Goal: Task Accomplishment & Management: Use online tool/utility

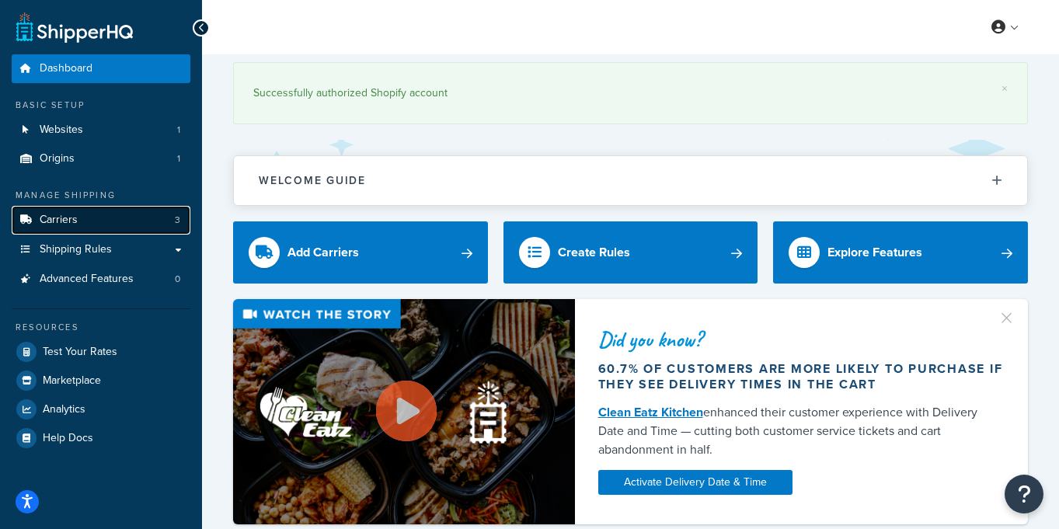
click at [124, 218] on link "Carriers 3" at bounding box center [101, 220] width 179 height 29
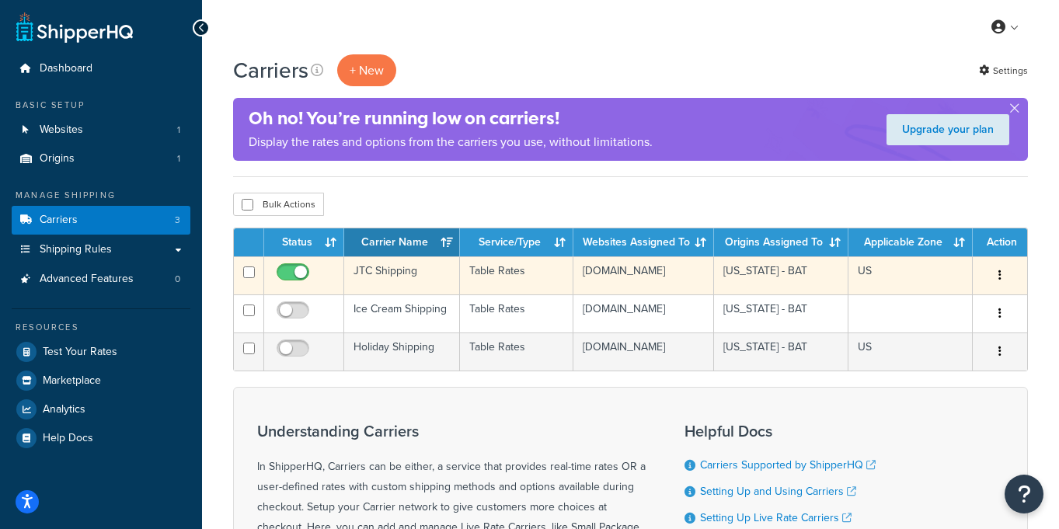
click at [544, 279] on td "Table Rates" at bounding box center [517, 275] width 114 height 38
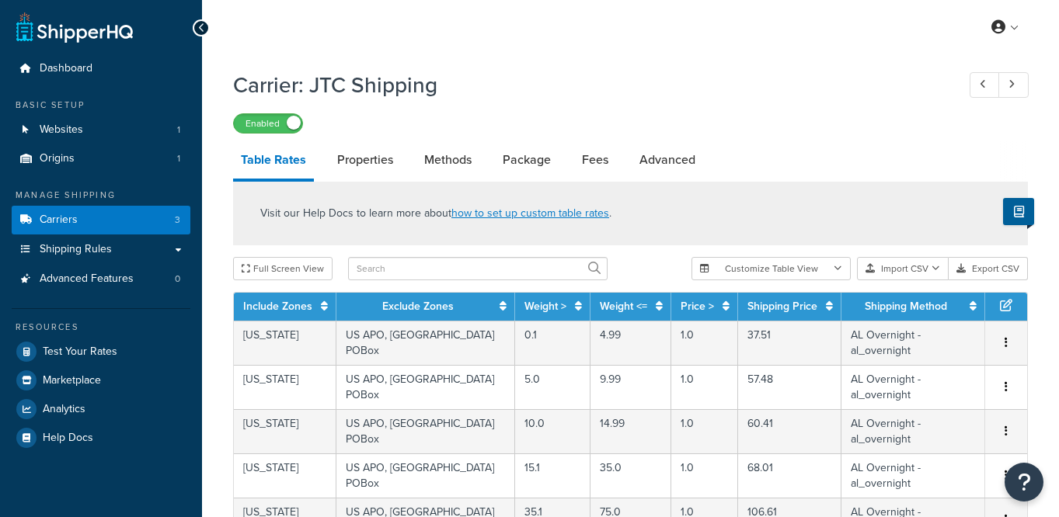
select select "25"
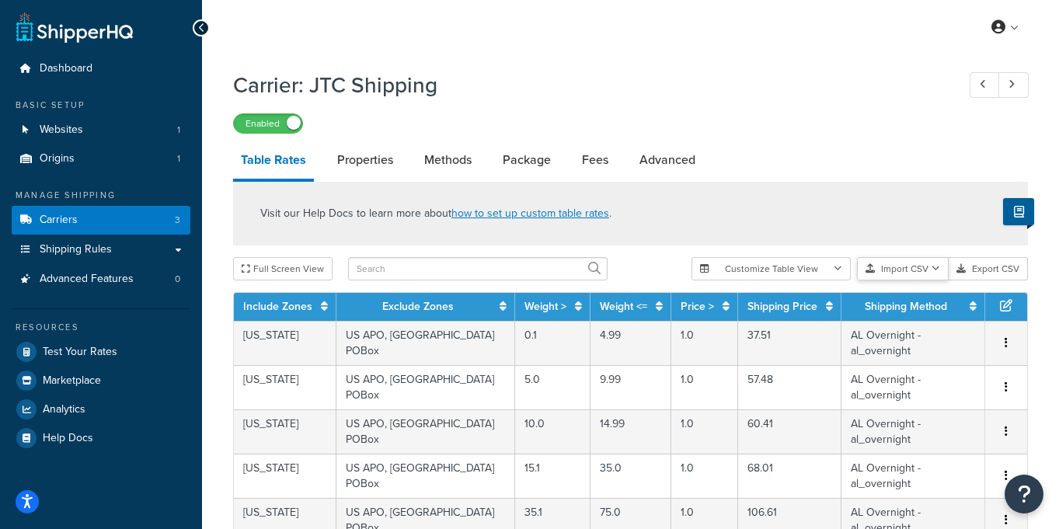
click at [903, 272] on button "Import CSV" at bounding box center [903, 268] width 92 height 23
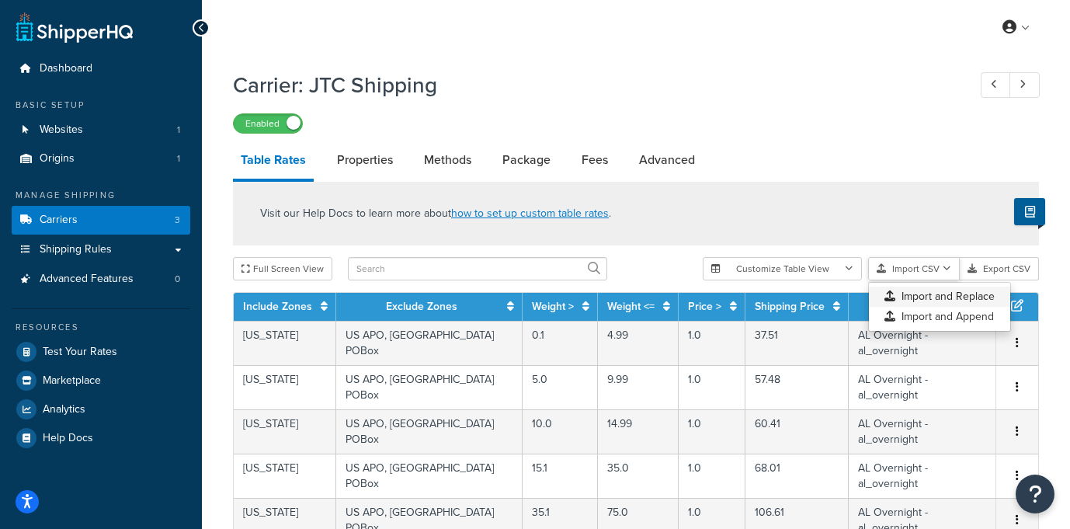
click at [913, 280] on div "Customize Table View Show all columns Show selected columns Import CSV Import a…" at bounding box center [871, 268] width 336 height 23
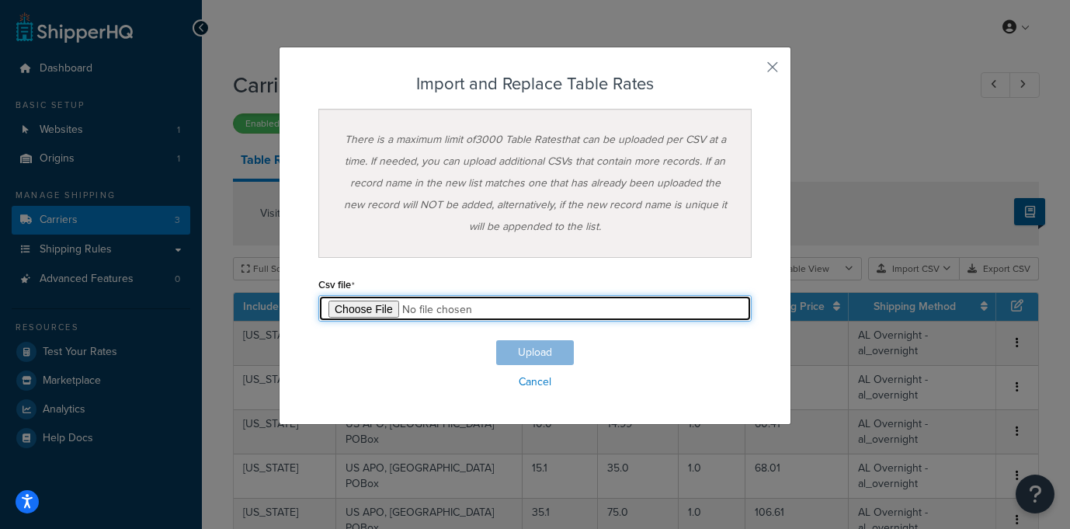
click at [370, 309] on input "file" at bounding box center [535, 308] width 433 height 26
type input "C:\fakepath\JTC Shipping - Summer Rates 2025 - [DATE].csv"
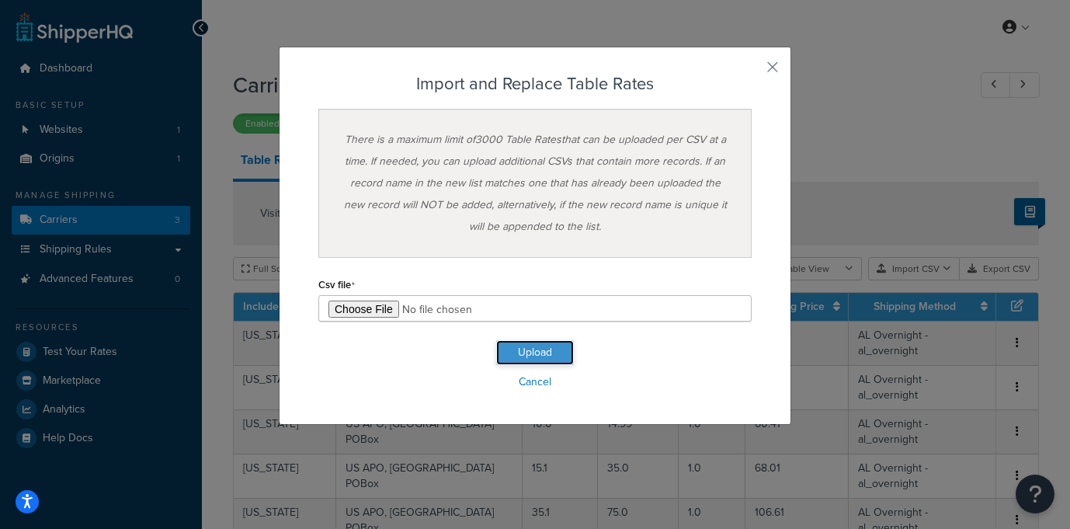
click at [538, 354] on button "Upload" at bounding box center [535, 352] width 78 height 25
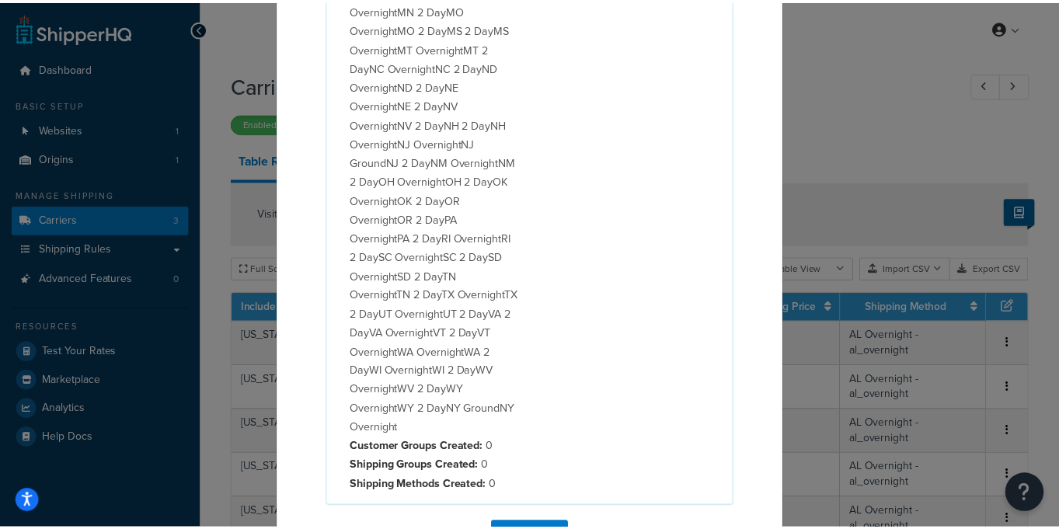
scroll to position [852, 0]
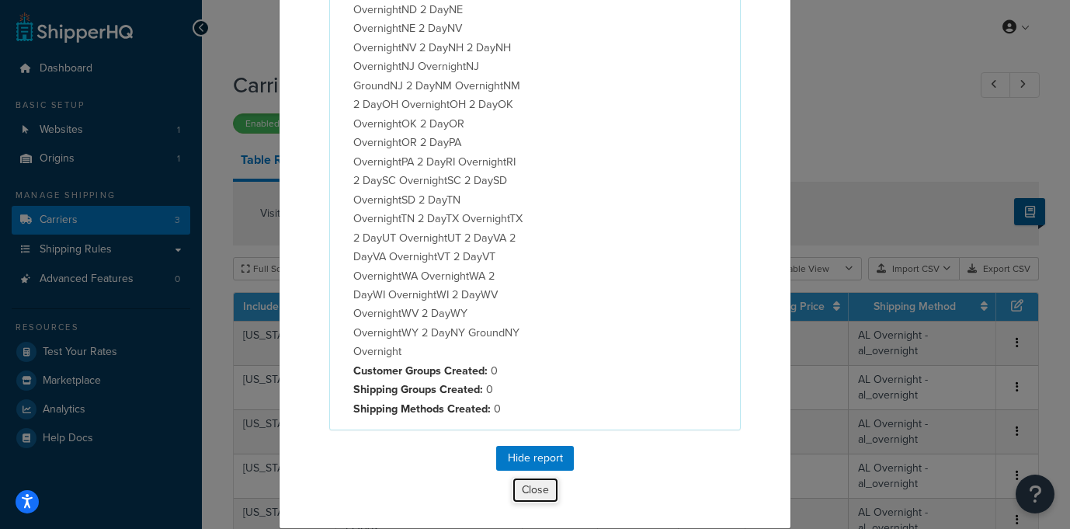
click at [528, 490] on button "Close" at bounding box center [535, 490] width 47 height 26
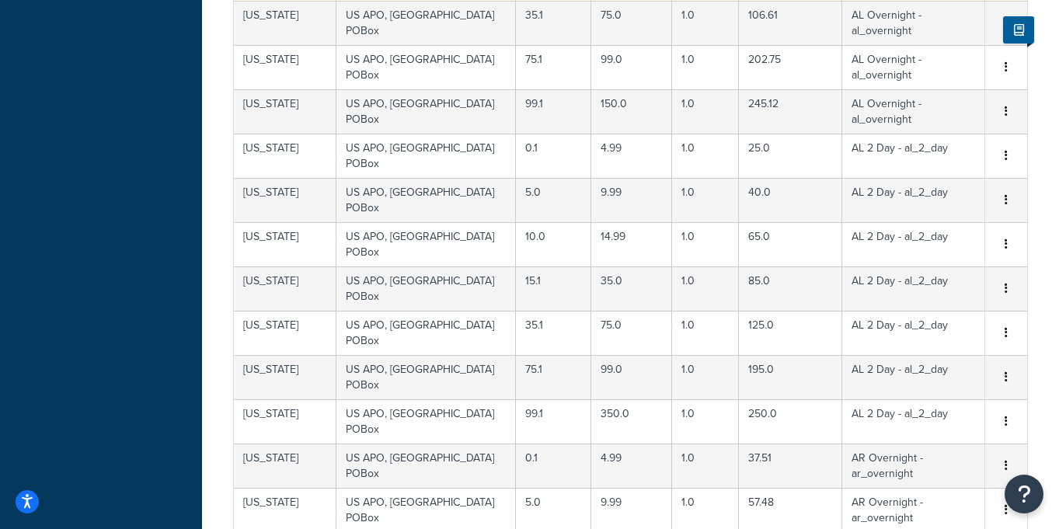
scroll to position [730, 0]
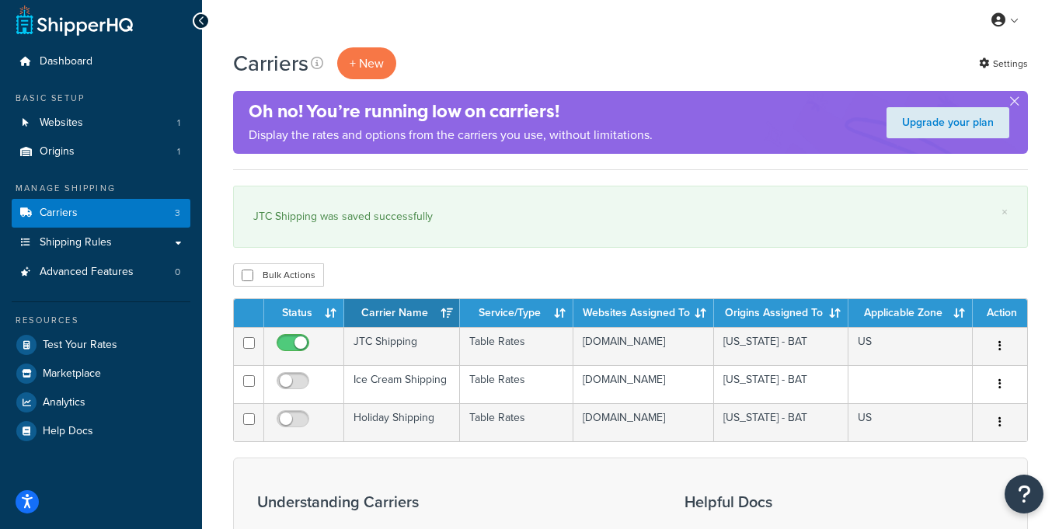
scroll to position [8, 0]
